Goal: Task Accomplishment & Management: Manage account settings

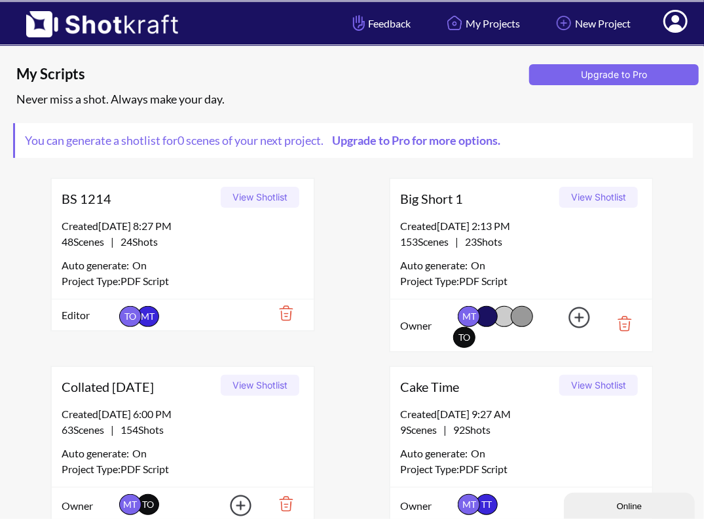
click at [682, 23] on icon at bounding box center [675, 21] width 24 height 23
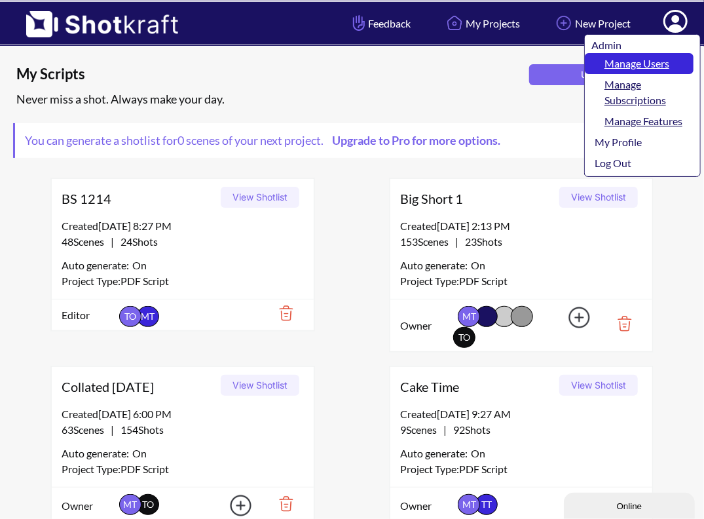
click at [630, 66] on link "Manage Users" at bounding box center [639, 63] width 109 height 21
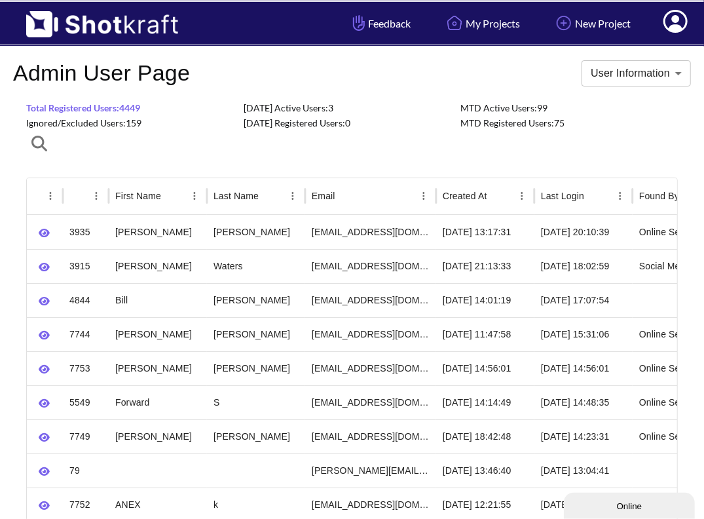
click at [669, 22] on icon at bounding box center [675, 21] width 24 height 23
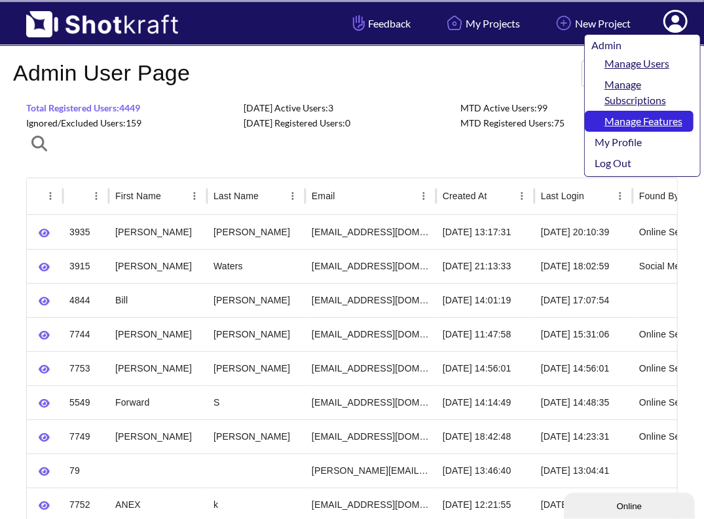
click at [626, 118] on link "Manage Features" at bounding box center [639, 121] width 109 height 21
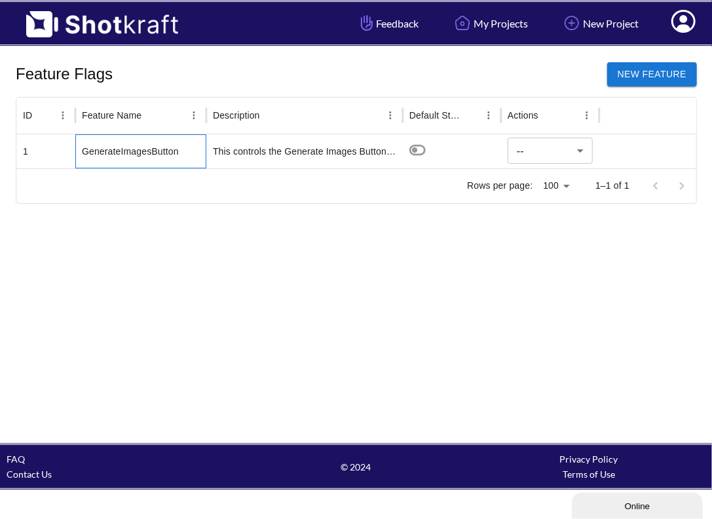
click at [107, 151] on div "GenerateImagesButton" at bounding box center [140, 151] width 131 height 34
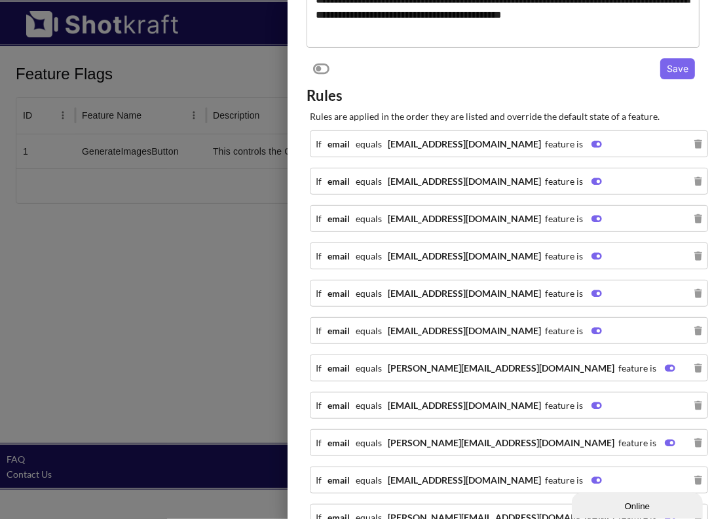
scroll to position [110, 0]
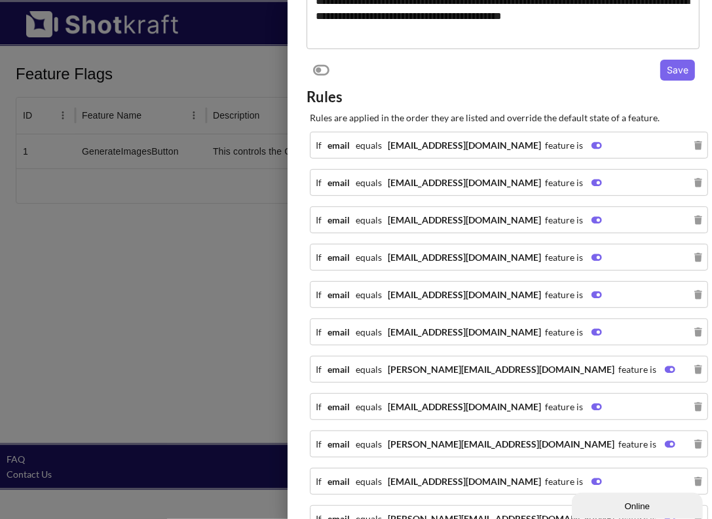
click at [82, 272] on div at bounding box center [356, 259] width 712 height 519
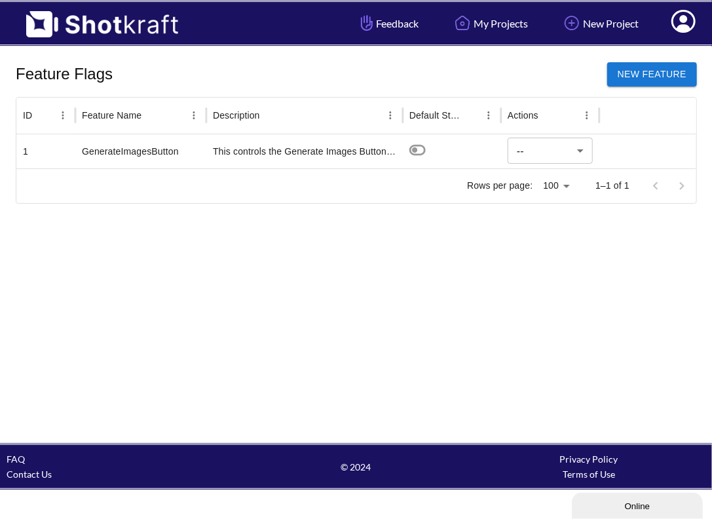
click at [663, 24] on span at bounding box center [683, 23] width 44 height 41
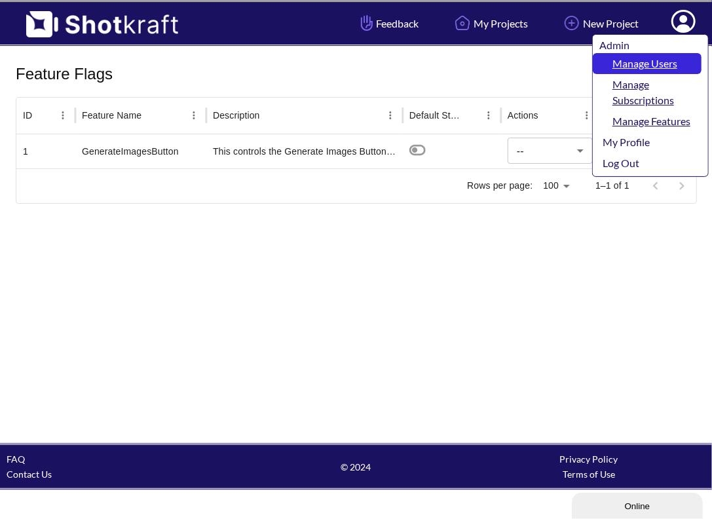
click at [635, 61] on link "Manage Users" at bounding box center [647, 63] width 109 height 21
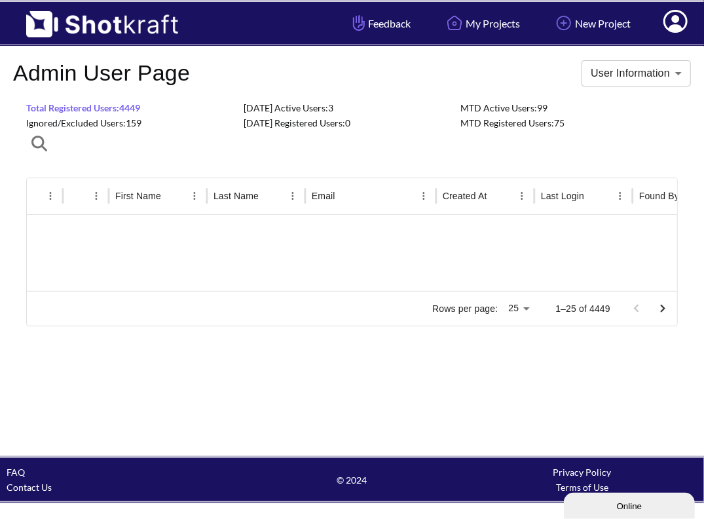
scroll to position [30, 0]
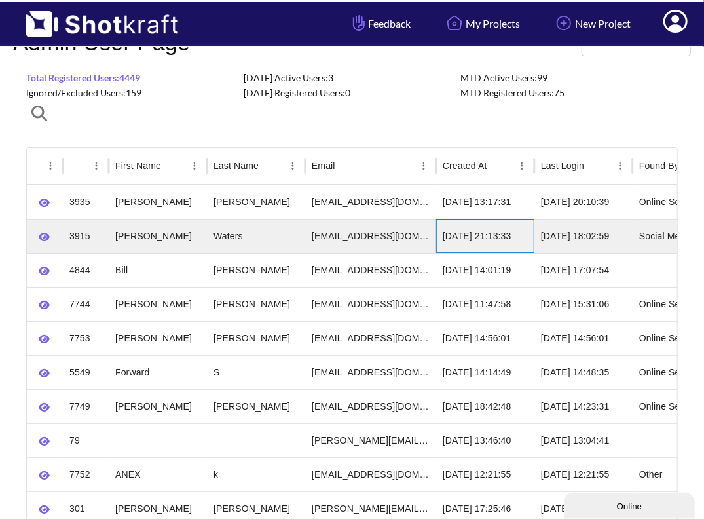
click at [507, 231] on div "2024-05-30 21:13:33" at bounding box center [485, 236] width 98 height 34
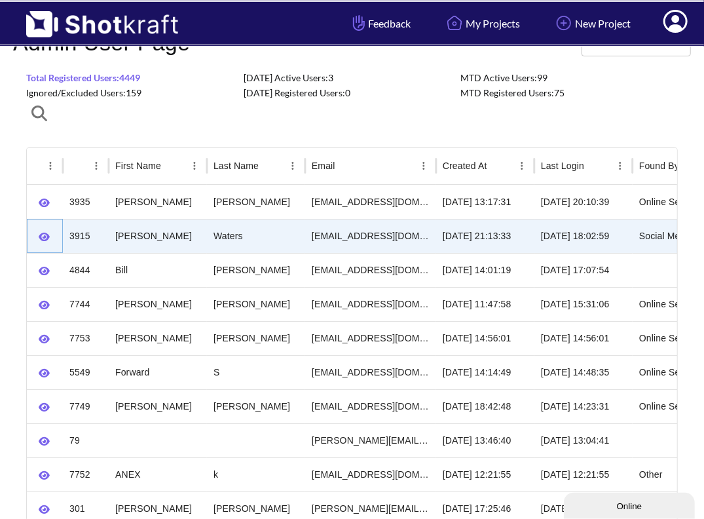
click at [46, 234] on icon "button" at bounding box center [44, 237] width 11 height 10
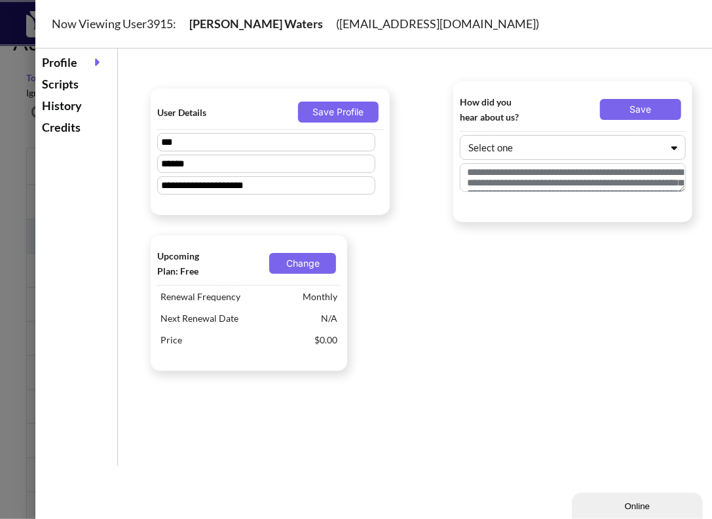
type textarea "*********"
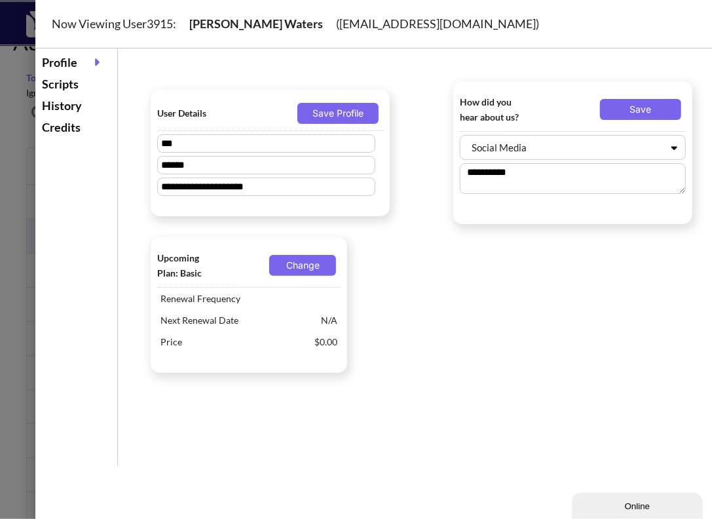
click at [81, 84] on div "Scripts" at bounding box center [76, 84] width 75 height 22
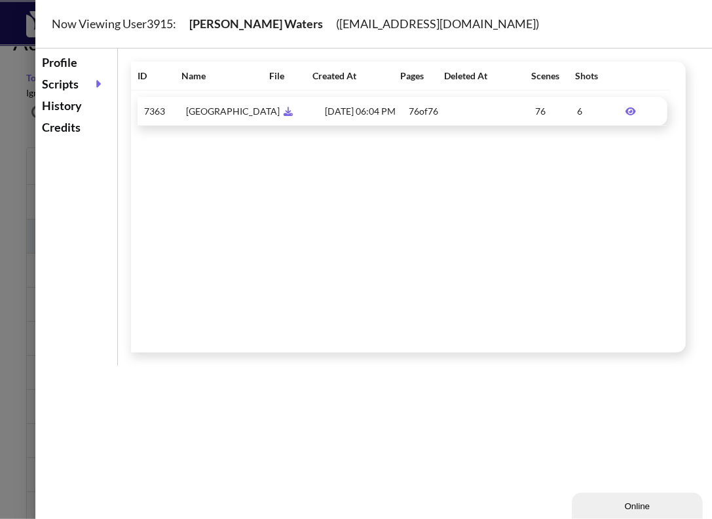
click at [629, 107] on icon at bounding box center [631, 111] width 24 height 9
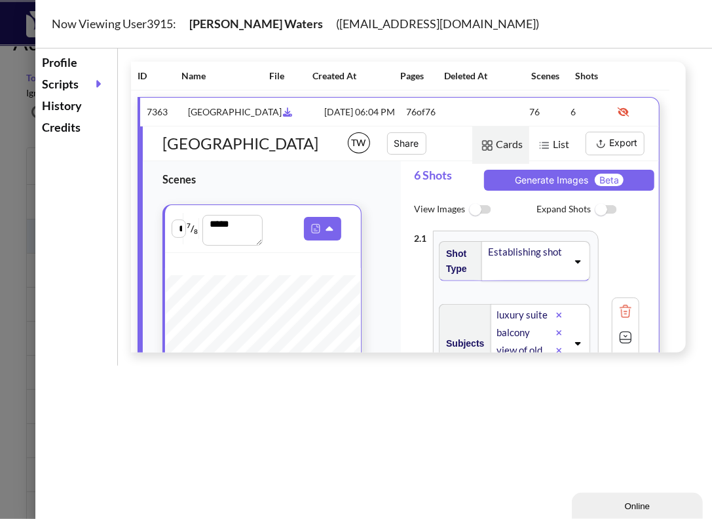
click at [17, 170] on div at bounding box center [356, 259] width 712 height 519
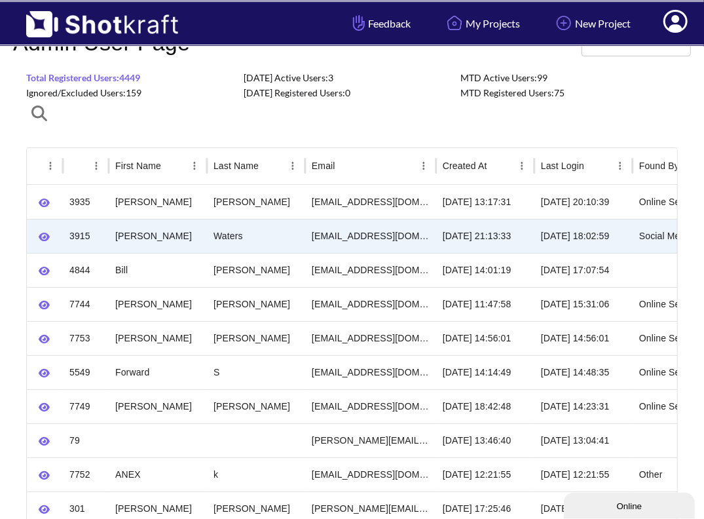
click at [673, 18] on icon at bounding box center [676, 23] width 14 height 16
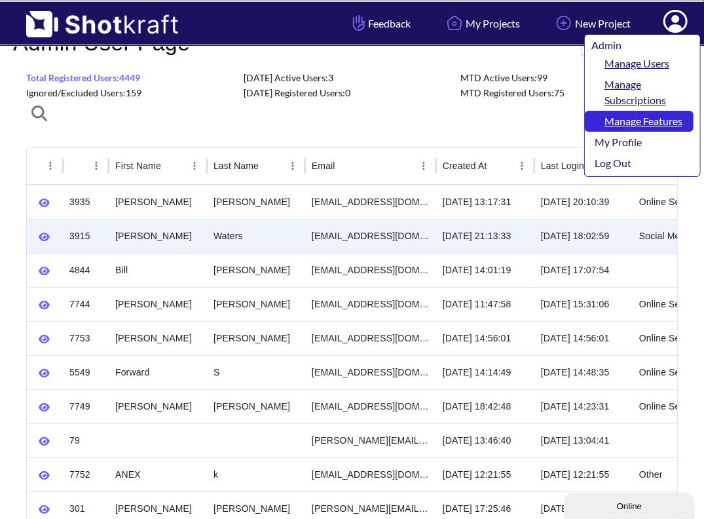
click at [634, 119] on link "Manage Features" at bounding box center [639, 121] width 109 height 21
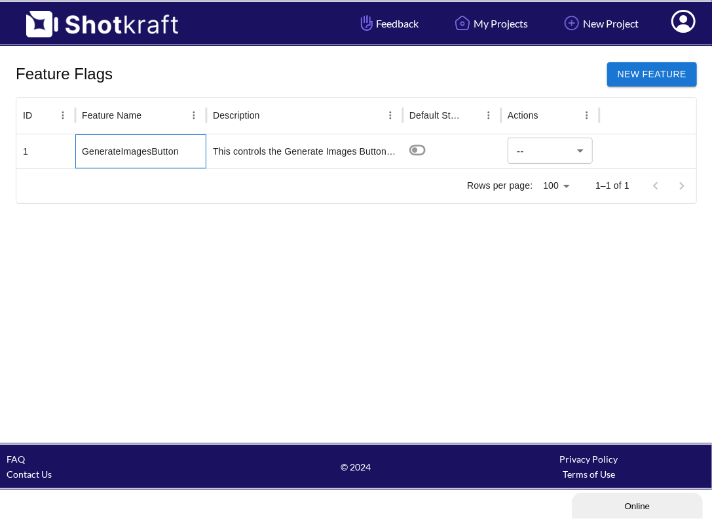
click at [100, 153] on div "GenerateImagesButton" at bounding box center [140, 151] width 131 height 34
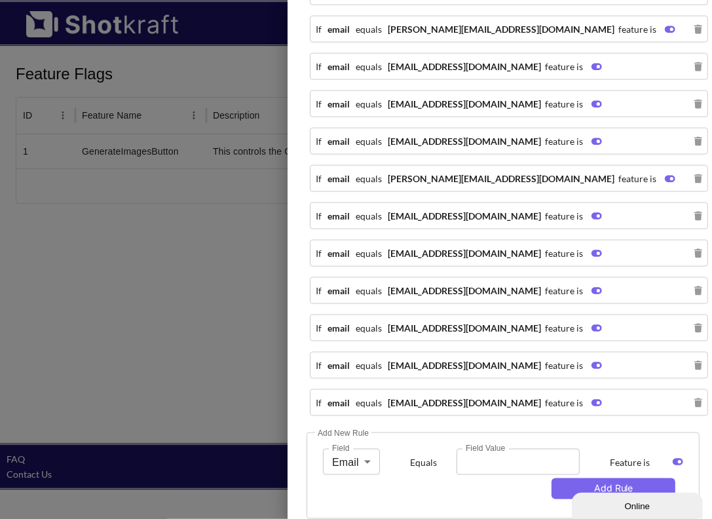
scroll to position [608, 0]
